Goal: Information Seeking & Learning: Learn about a topic

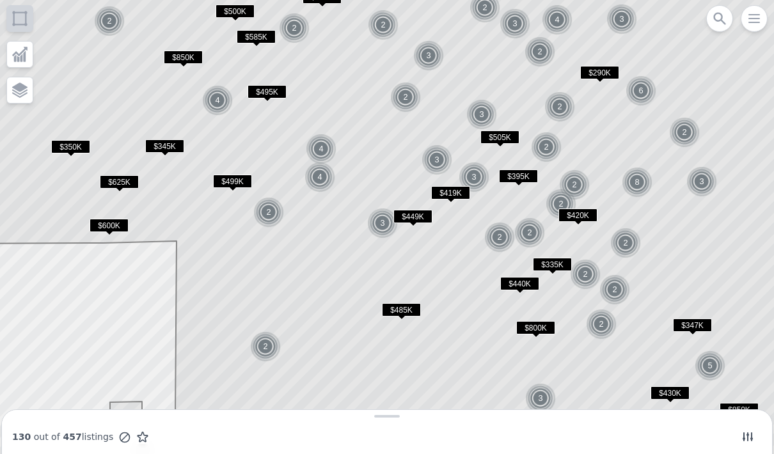
click at [753, 12] on icon "button" at bounding box center [753, 18] width 15 height 15
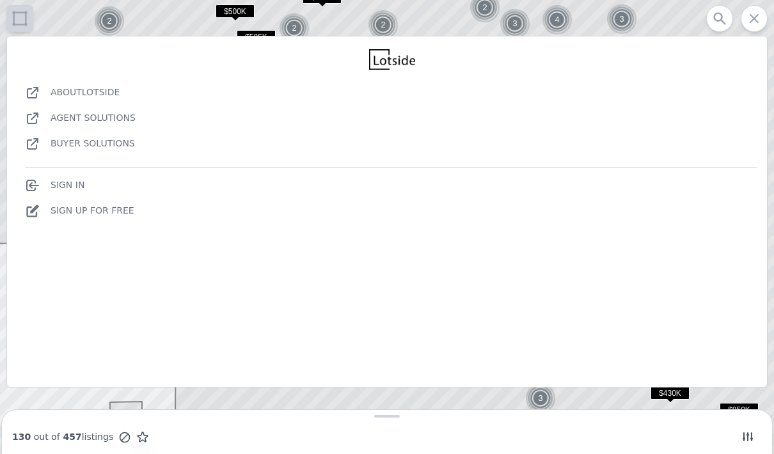
click at [80, 182] on link "Sign In" at bounding box center [54, 185] width 59 height 10
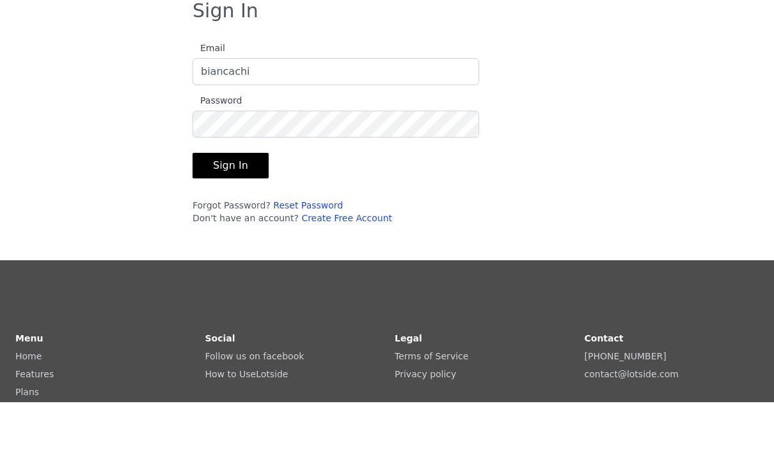
type input "[EMAIL_ADDRESS][DOMAIN_NAME]"
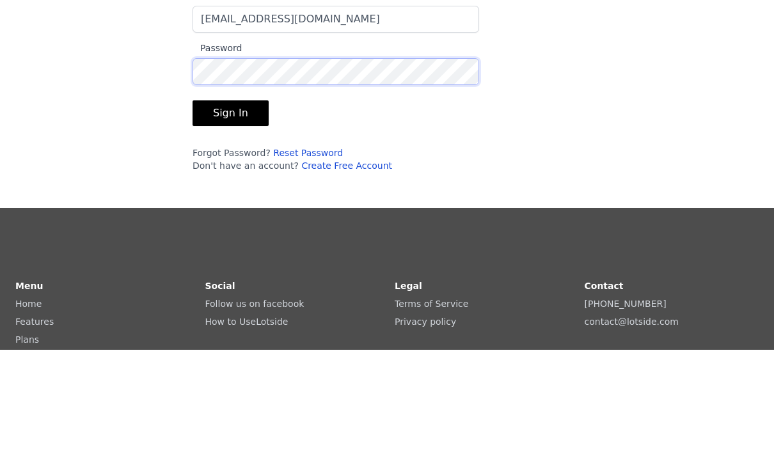
click at [249, 205] on button "Sign In" at bounding box center [231, 218] width 76 height 26
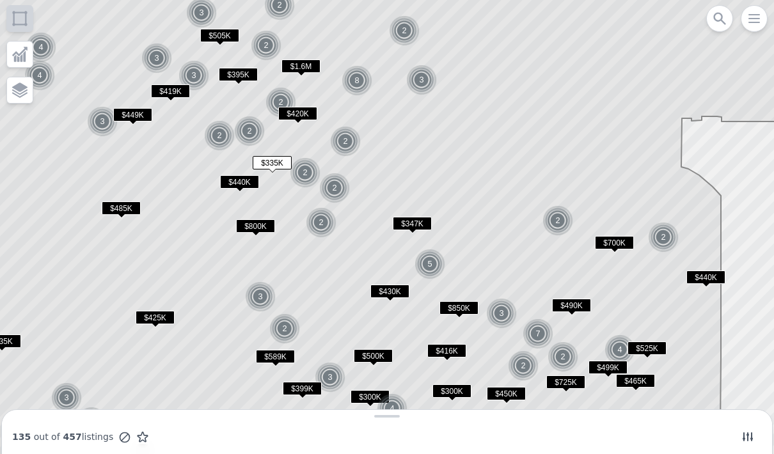
click at [308, 66] on span "$1.6M" at bounding box center [300, 65] width 39 height 13
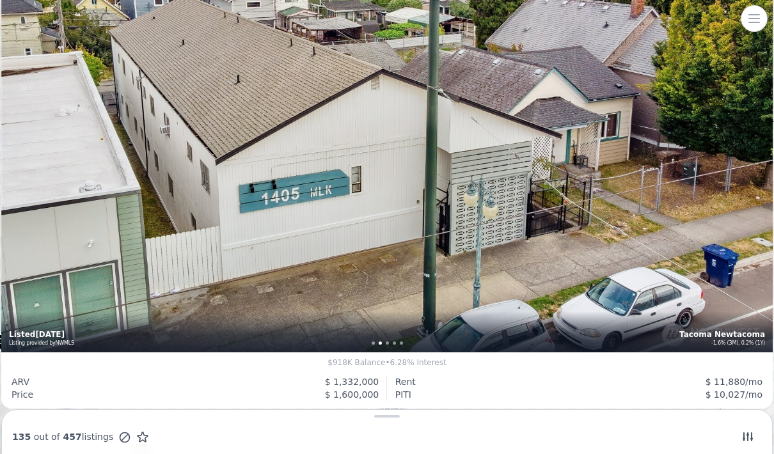
click at [484, 258] on div "10 bd 10 ba 5,000 sqft 6,500 lot sqft , Zoning RCX Tacoma Newtacoma -1.6% (3M),…" at bounding box center [386, 95] width 771 height 514
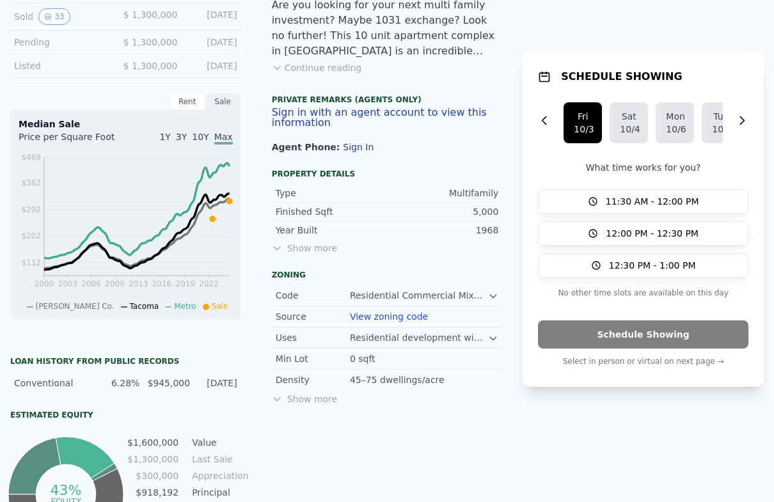
scroll to position [392, 0]
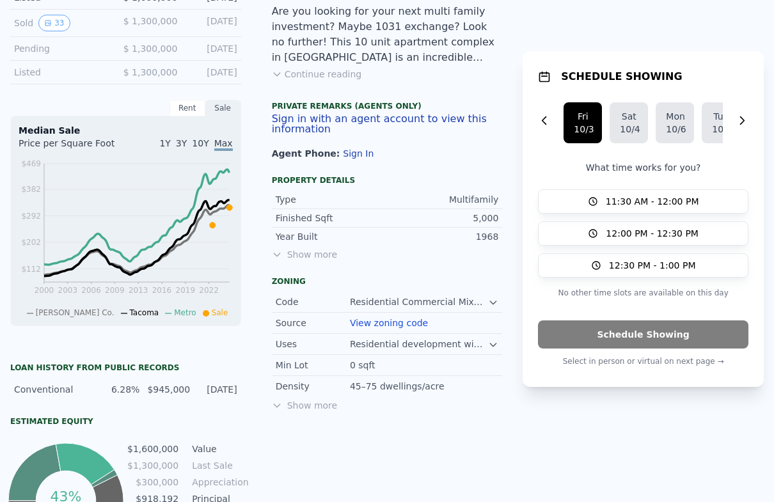
click at [278, 255] on icon at bounding box center [277, 254] width 10 height 10
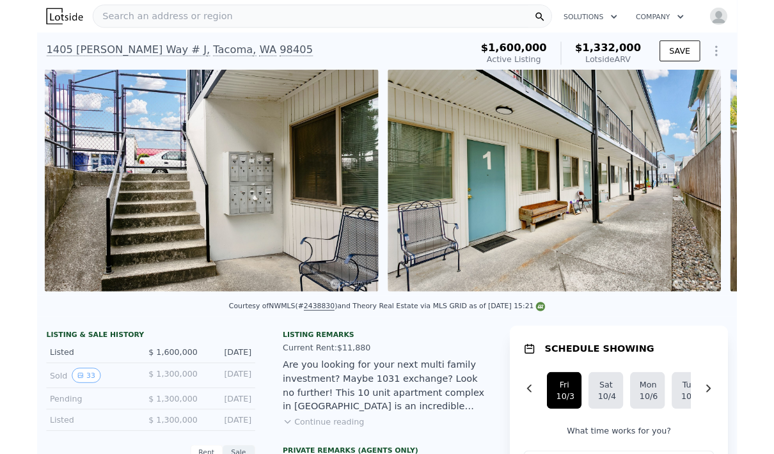
scroll to position [0, 1808]
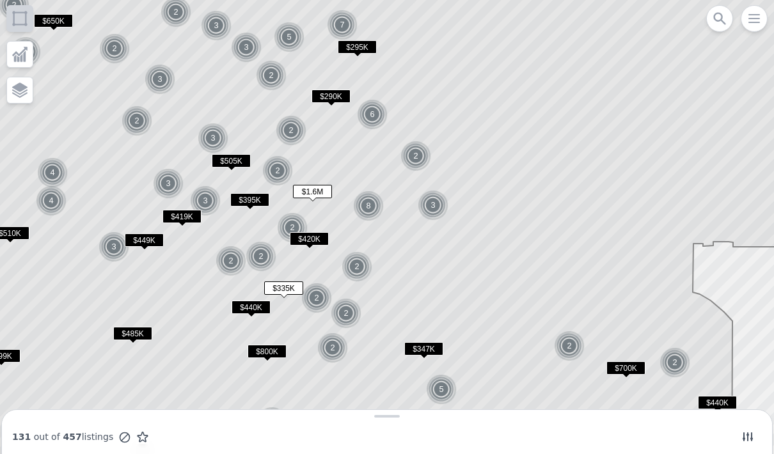
click at [338, 93] on span "$290K" at bounding box center [330, 96] width 39 height 13
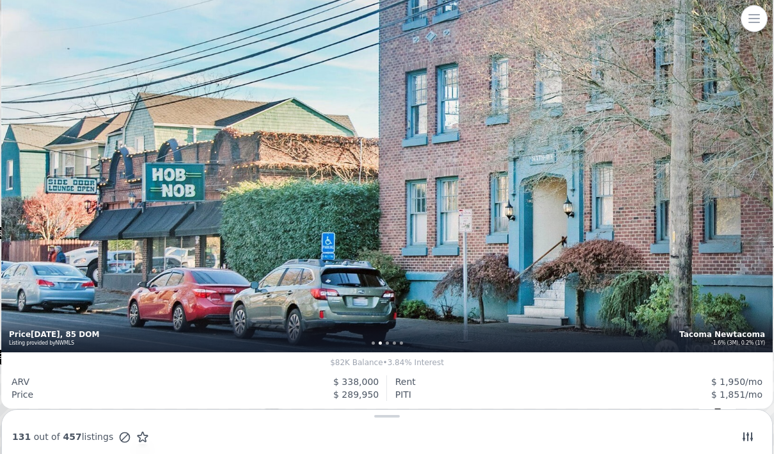
click at [580, 206] on div "1 bd 1 ba 835 sqft 1925 build , $580/mo HOA Tacoma Newtacoma -1.6% (3M), 0.2% (…" at bounding box center [386, 95] width 771 height 514
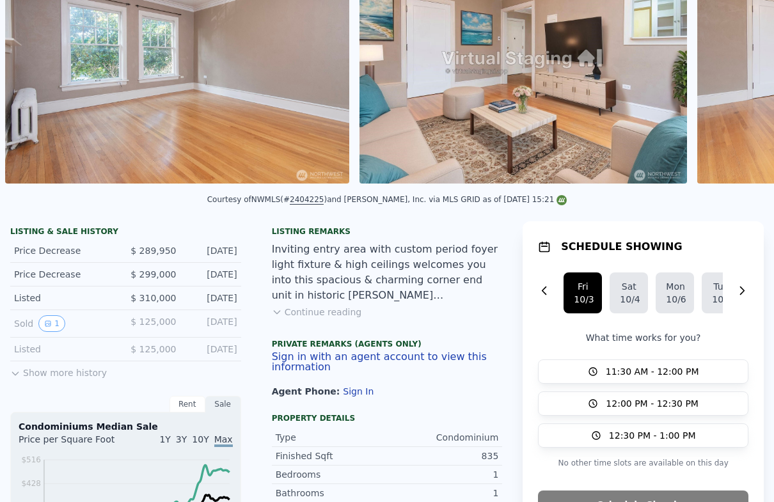
scroll to position [107, 0]
